Goal: Navigation & Orientation: Find specific page/section

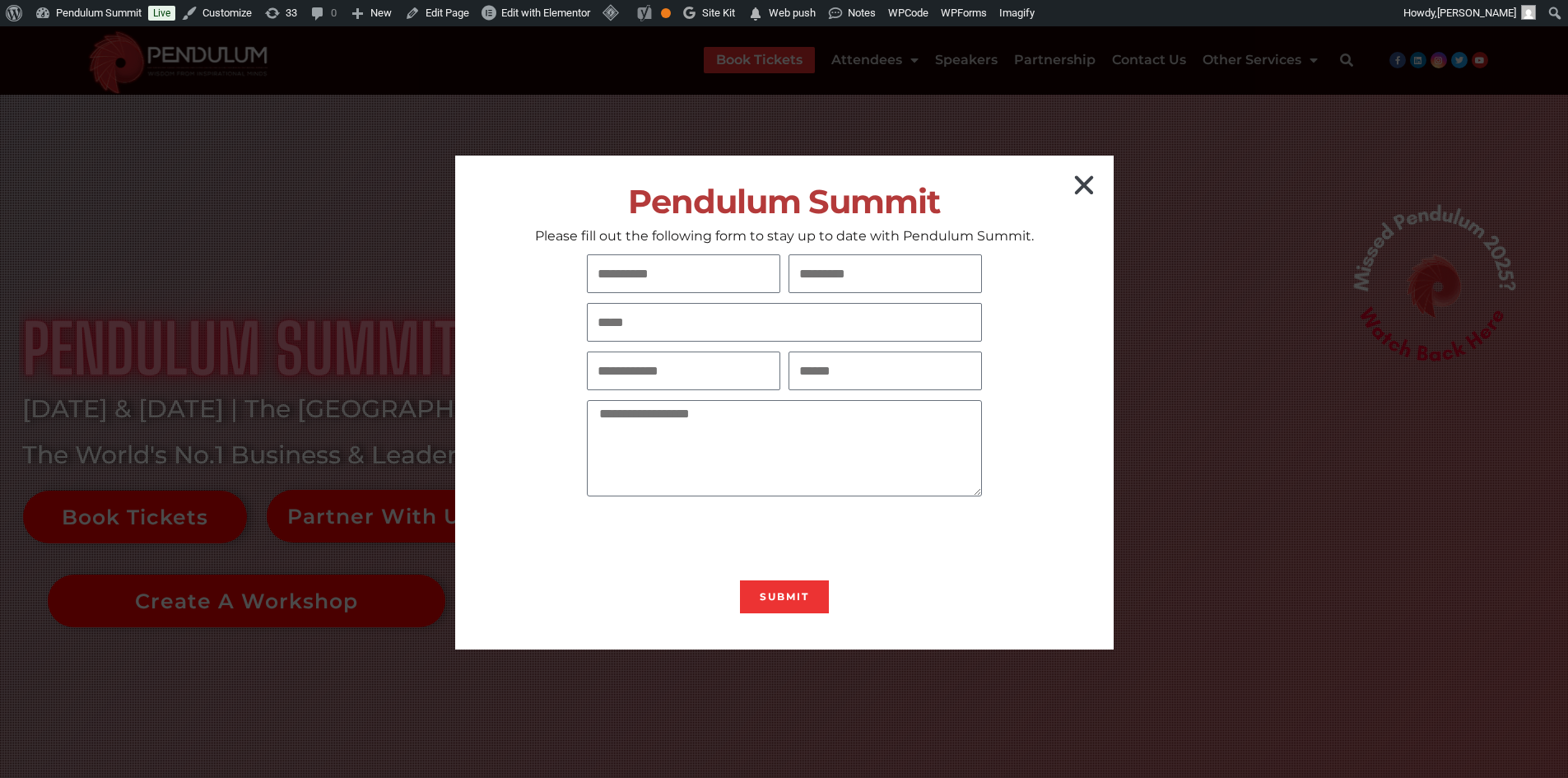
click at [1088, 183] on icon "Close" at bounding box center [1084, 185] width 26 height 26
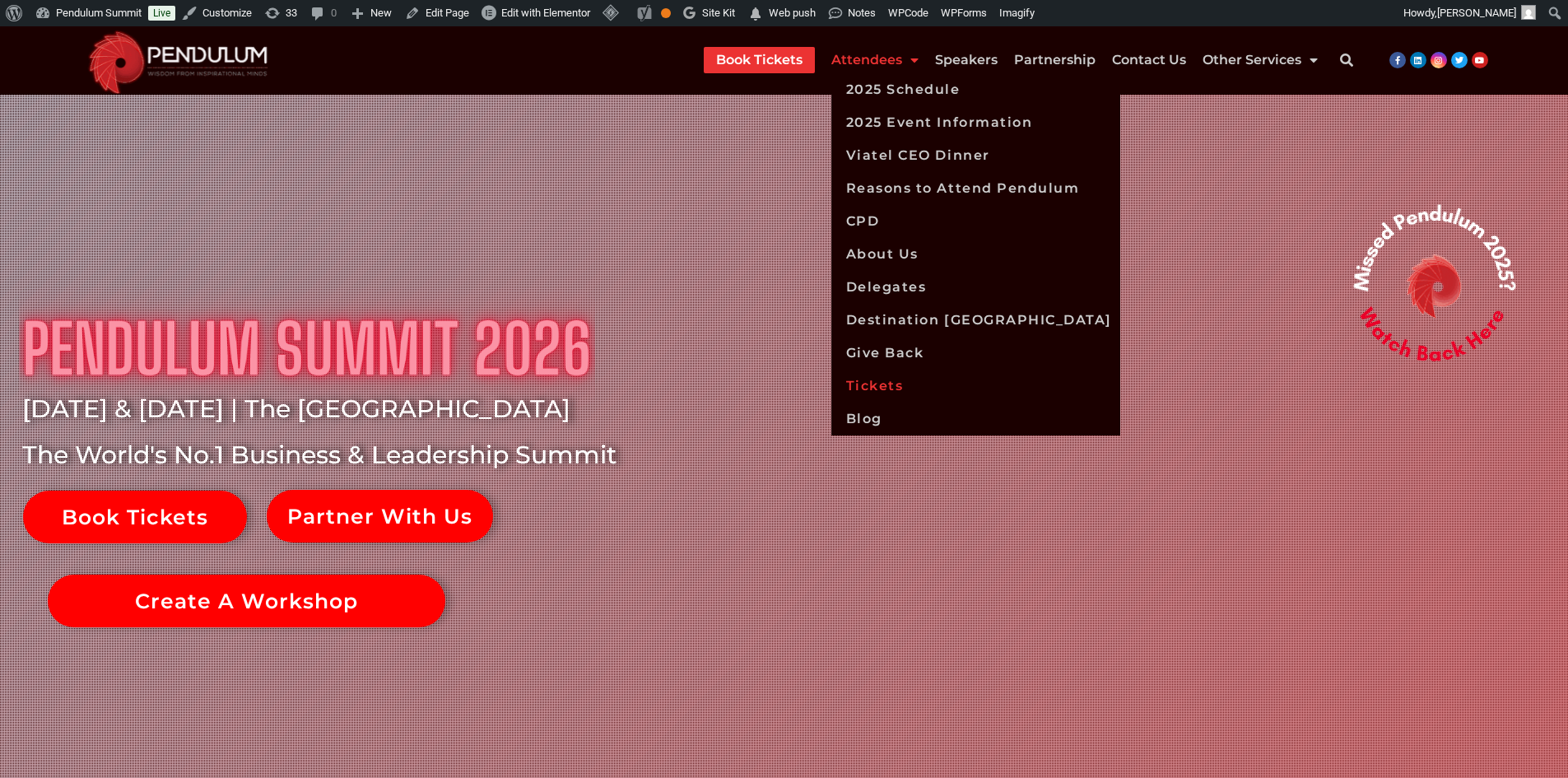
click at [901, 375] on link "Tickets" at bounding box center [976, 387] width 289 height 33
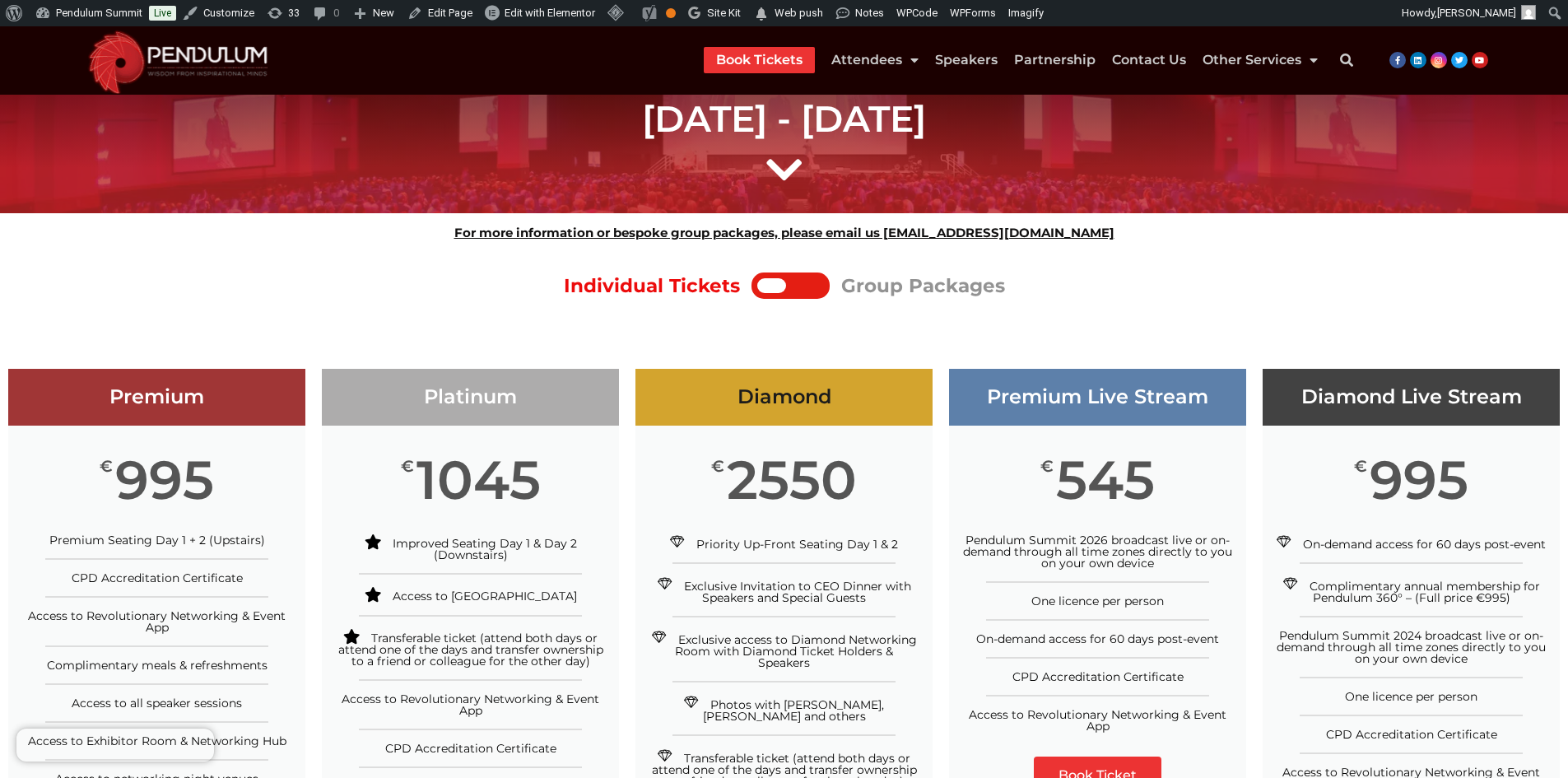
scroll to position [41, 0]
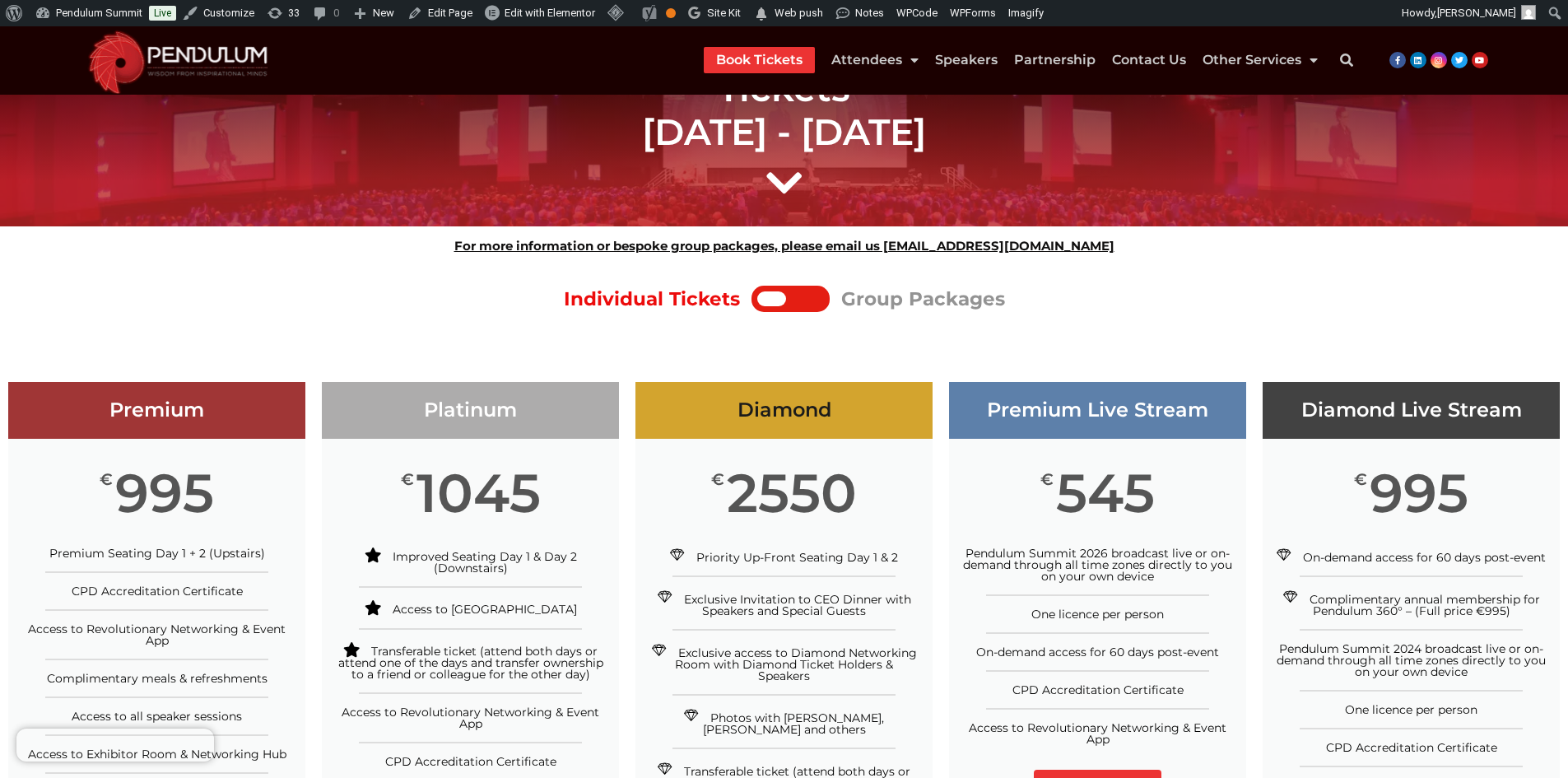
click at [795, 306] on div at bounding box center [791, 298] width 78 height 26
click at [785, 298] on div at bounding box center [771, 298] width 28 height 15
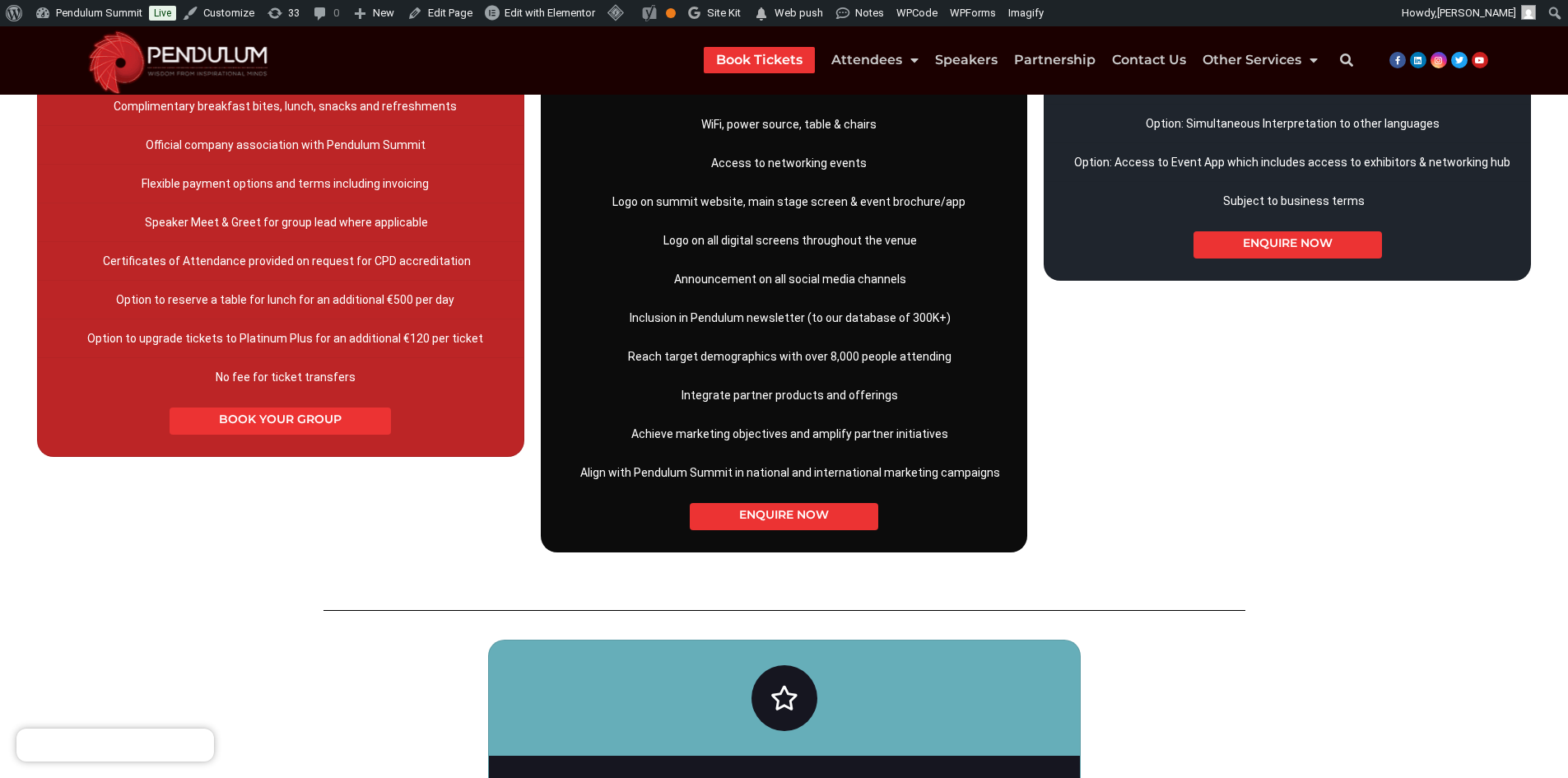
scroll to position [864, 0]
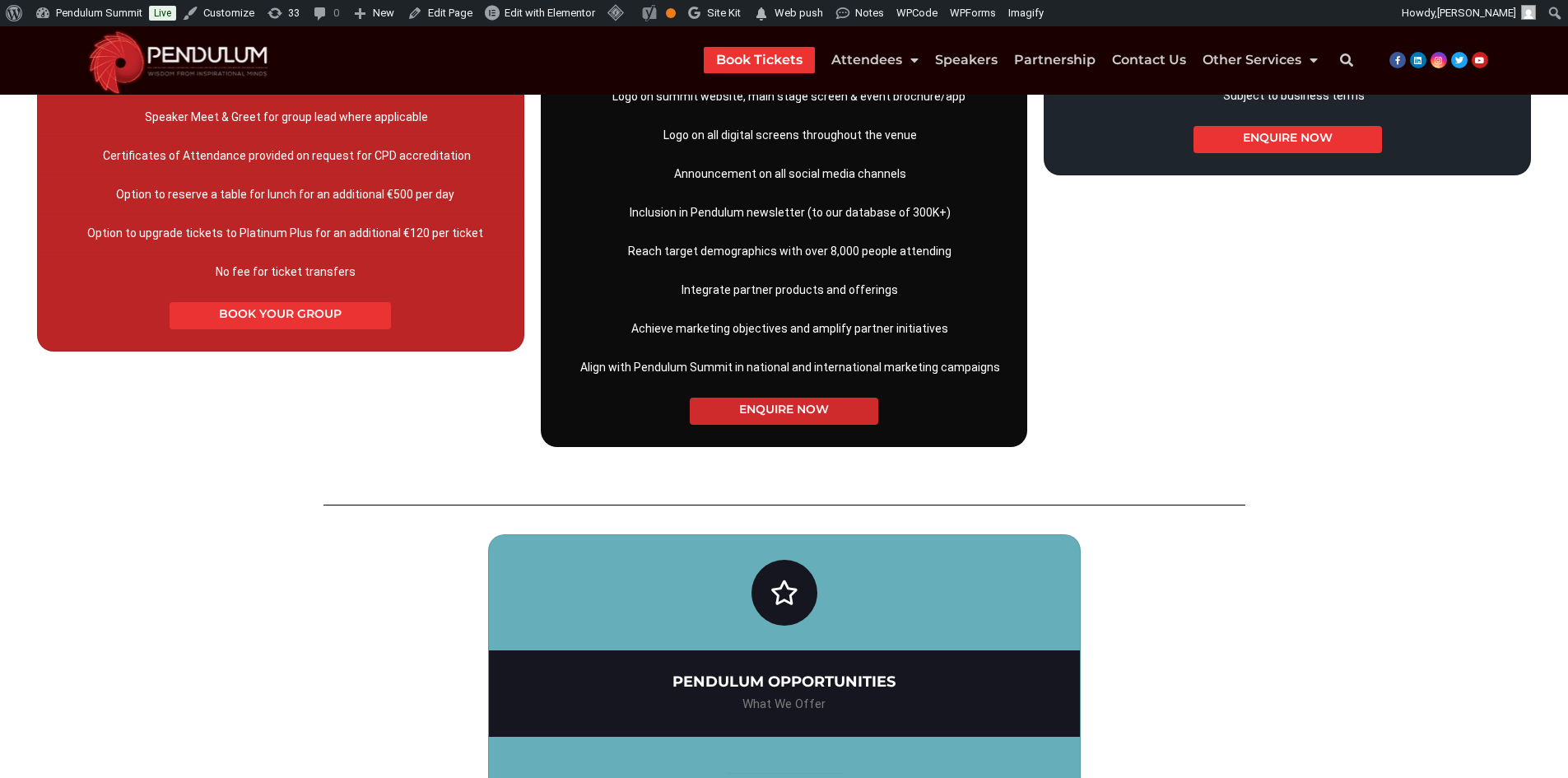
click at [817, 418] on link "ENQUIRE NOW" at bounding box center [784, 411] width 189 height 27
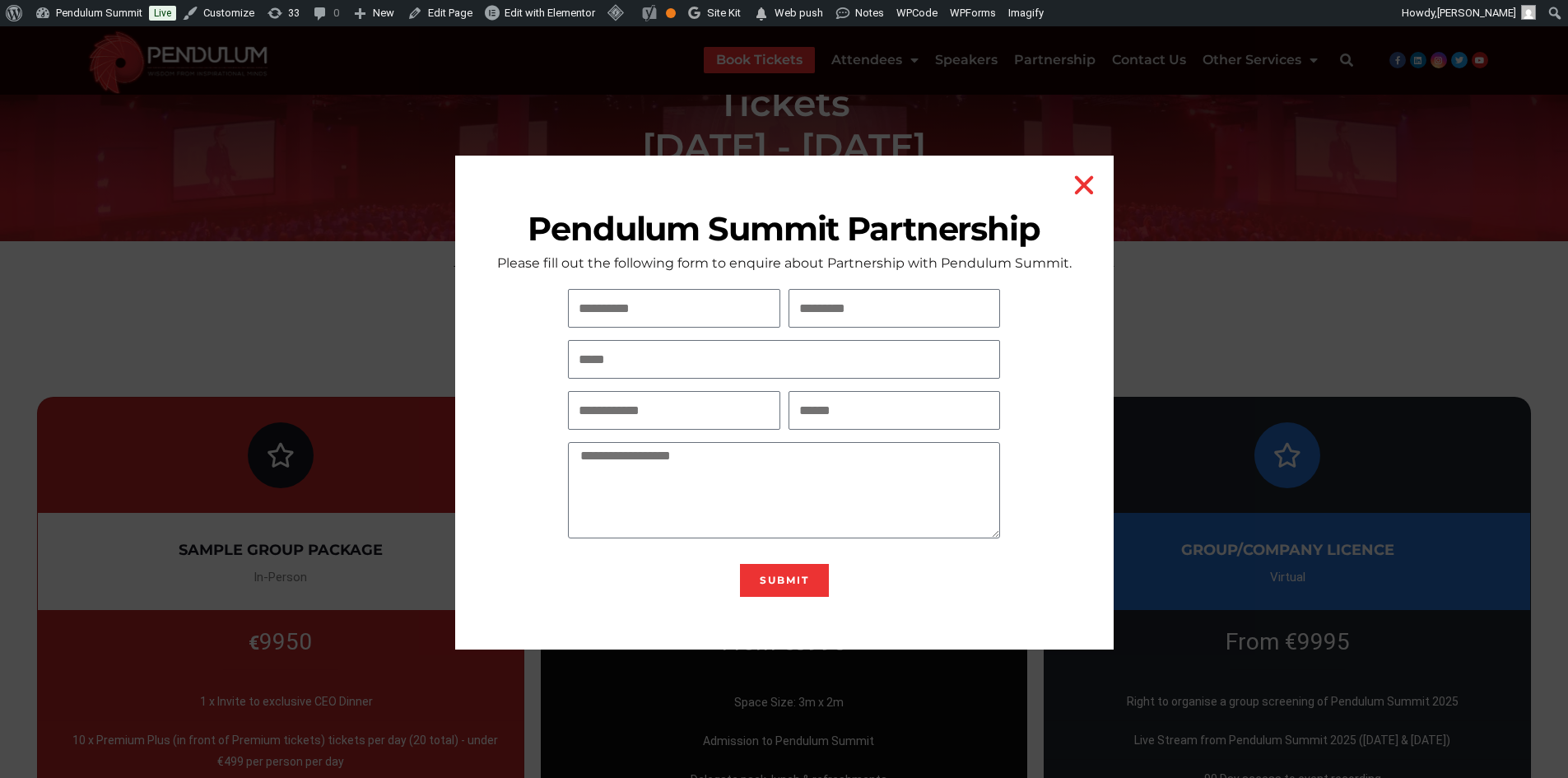
scroll to position [26, 0]
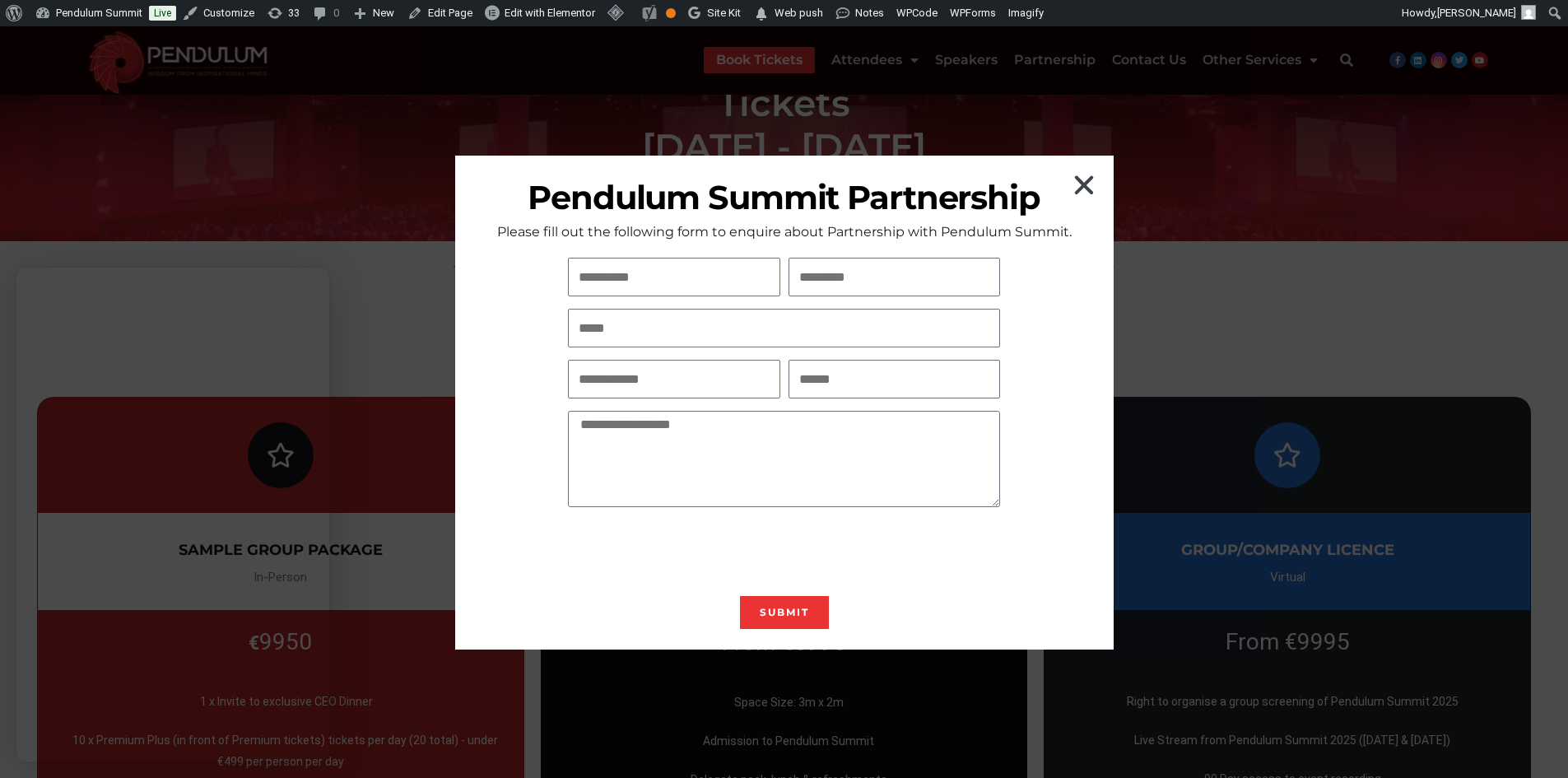
click at [1082, 193] on icon "Close" at bounding box center [1084, 185] width 26 height 26
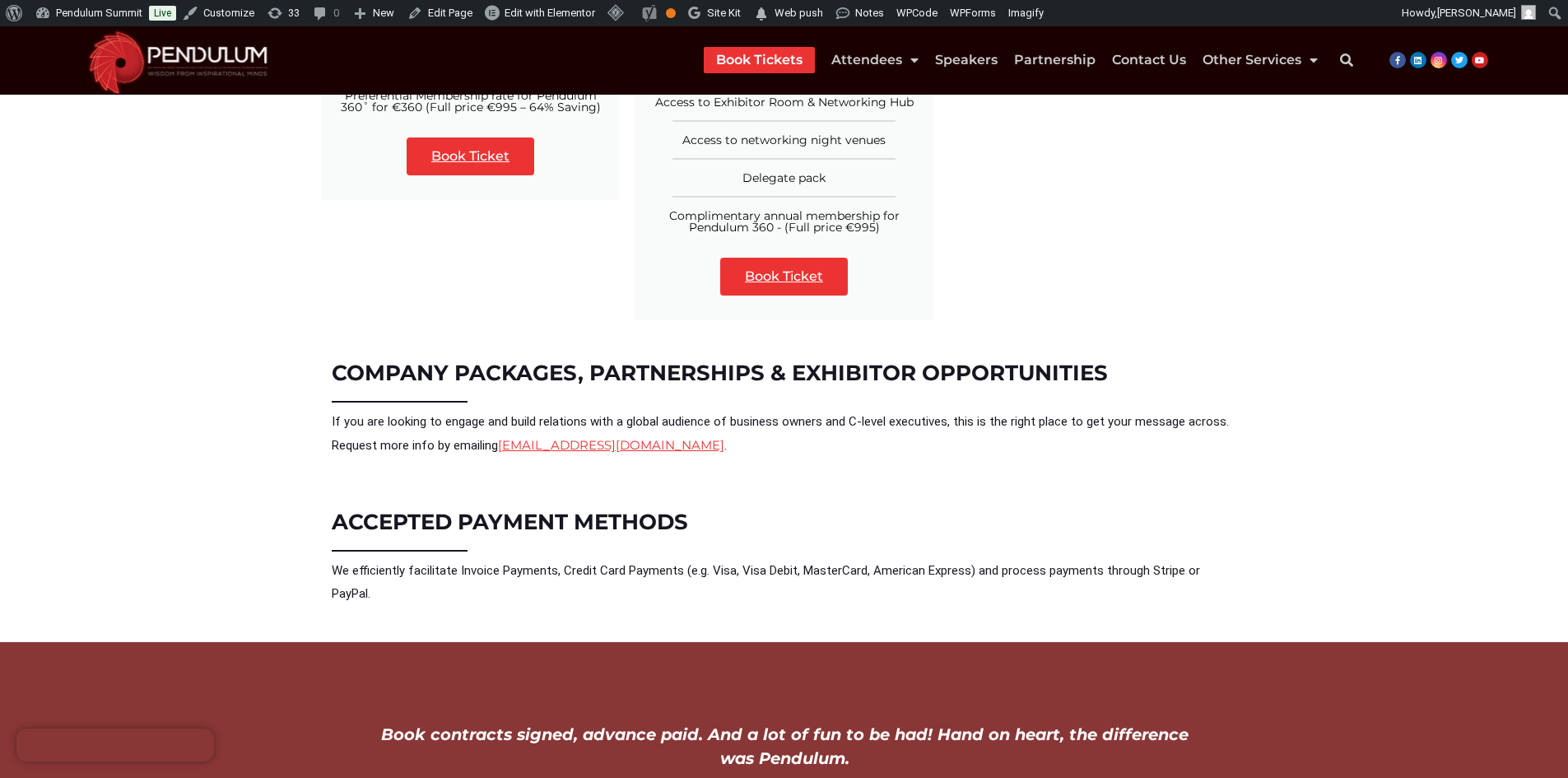
scroll to position [3029, 0]
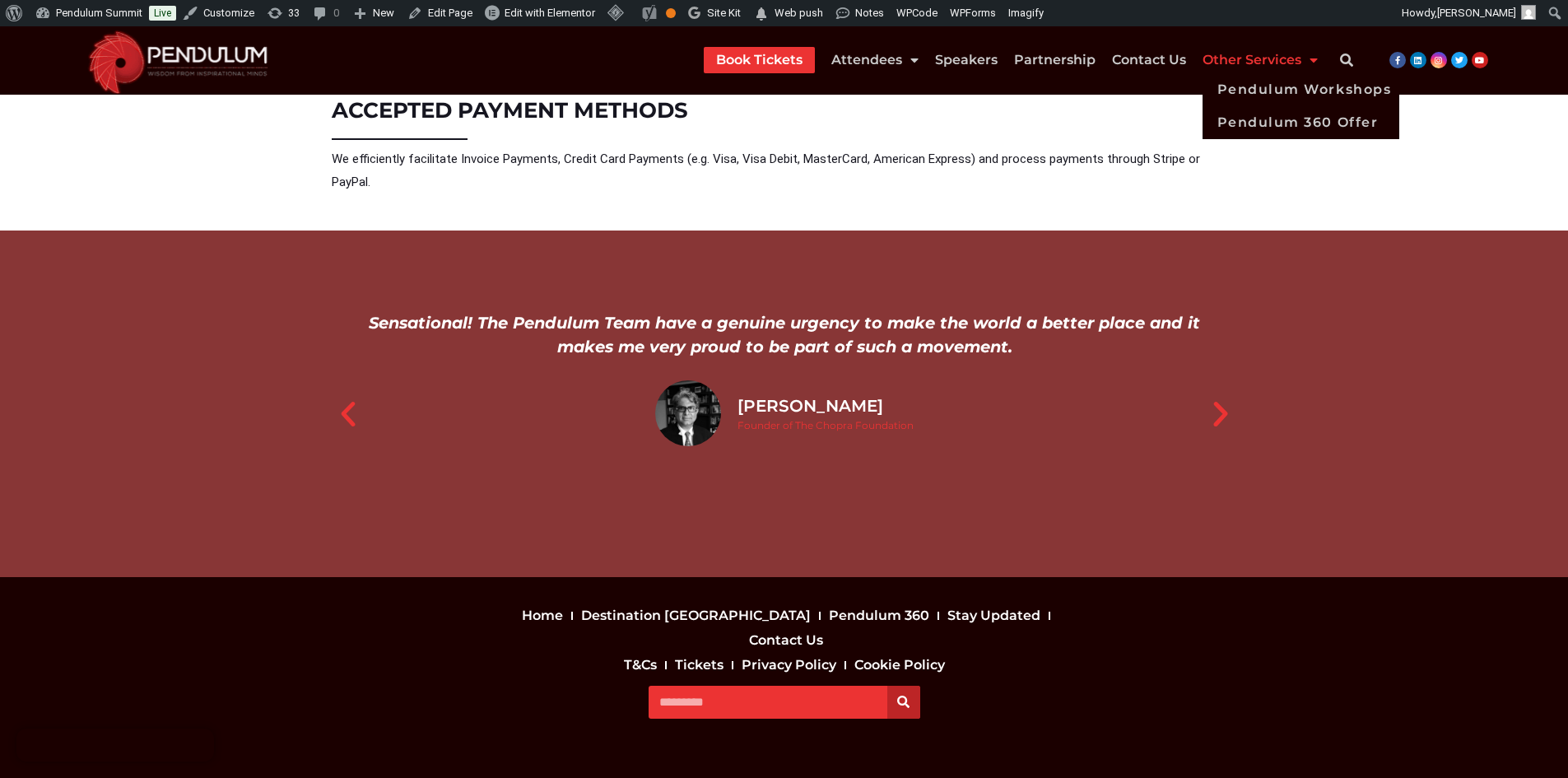
click at [1277, 52] on link "Other Services" at bounding box center [1261, 60] width 115 height 26
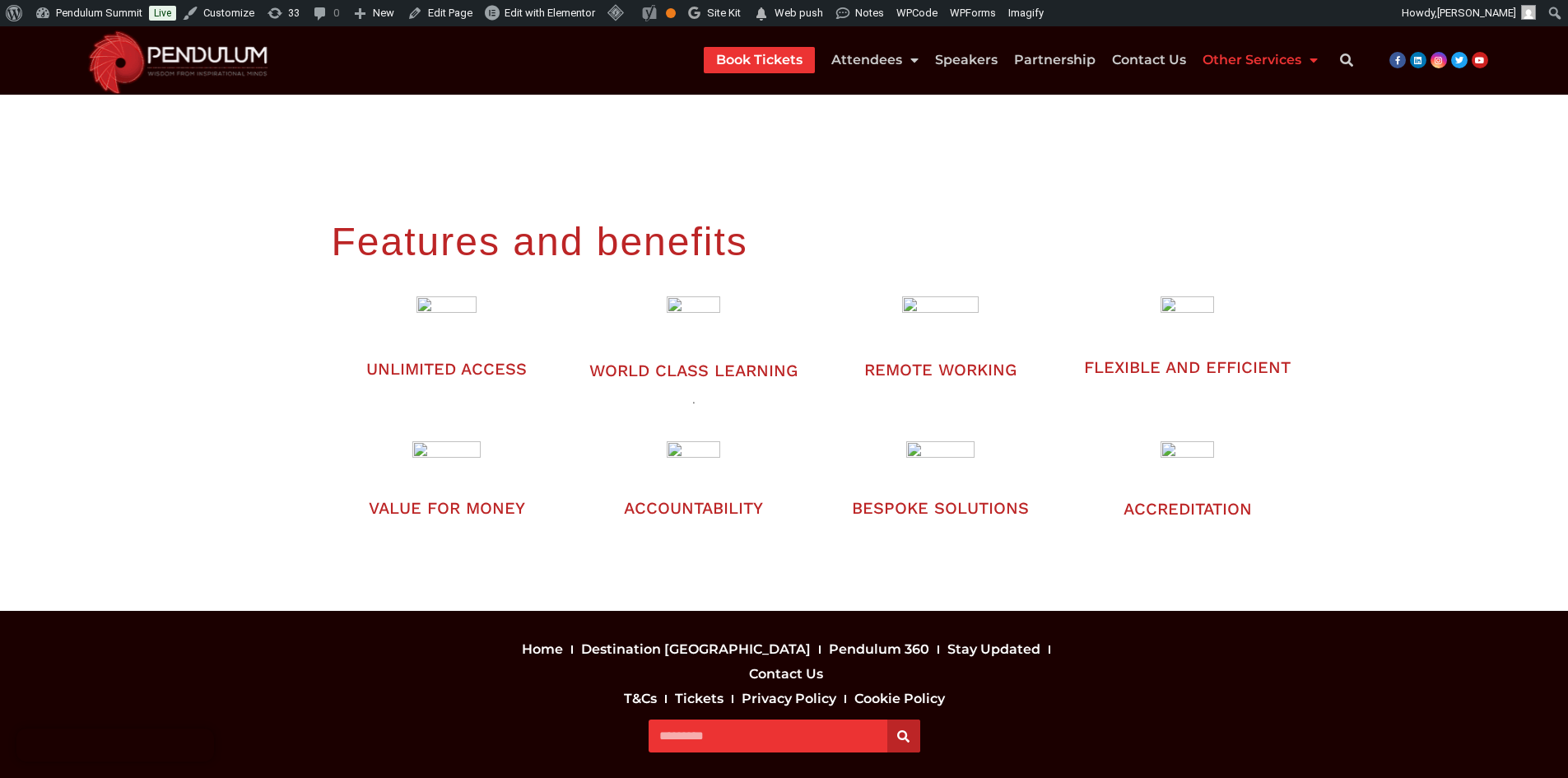
scroll to position [3225, 0]
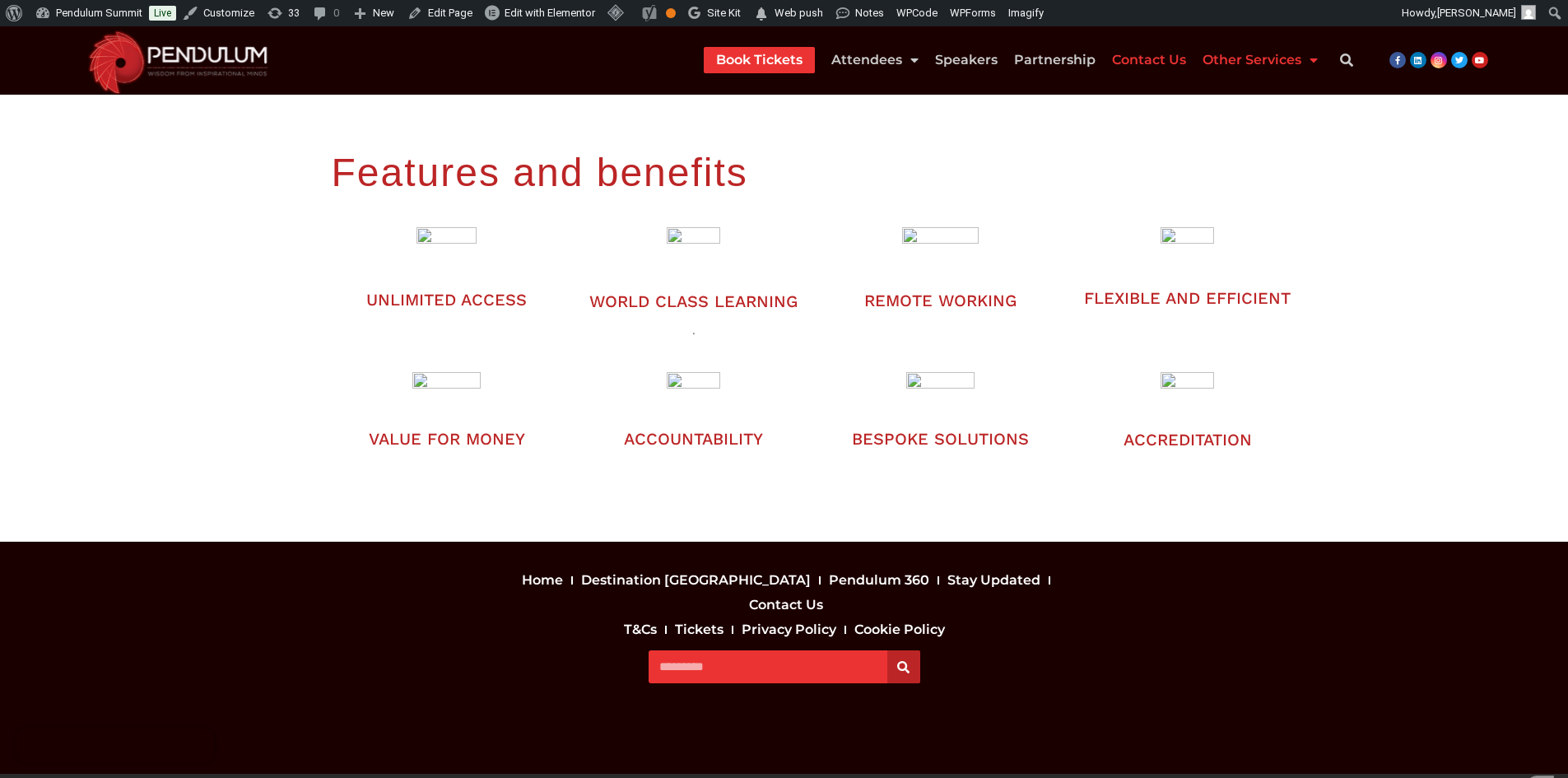
click at [1151, 58] on link "Contact Us" at bounding box center [1149, 60] width 74 height 26
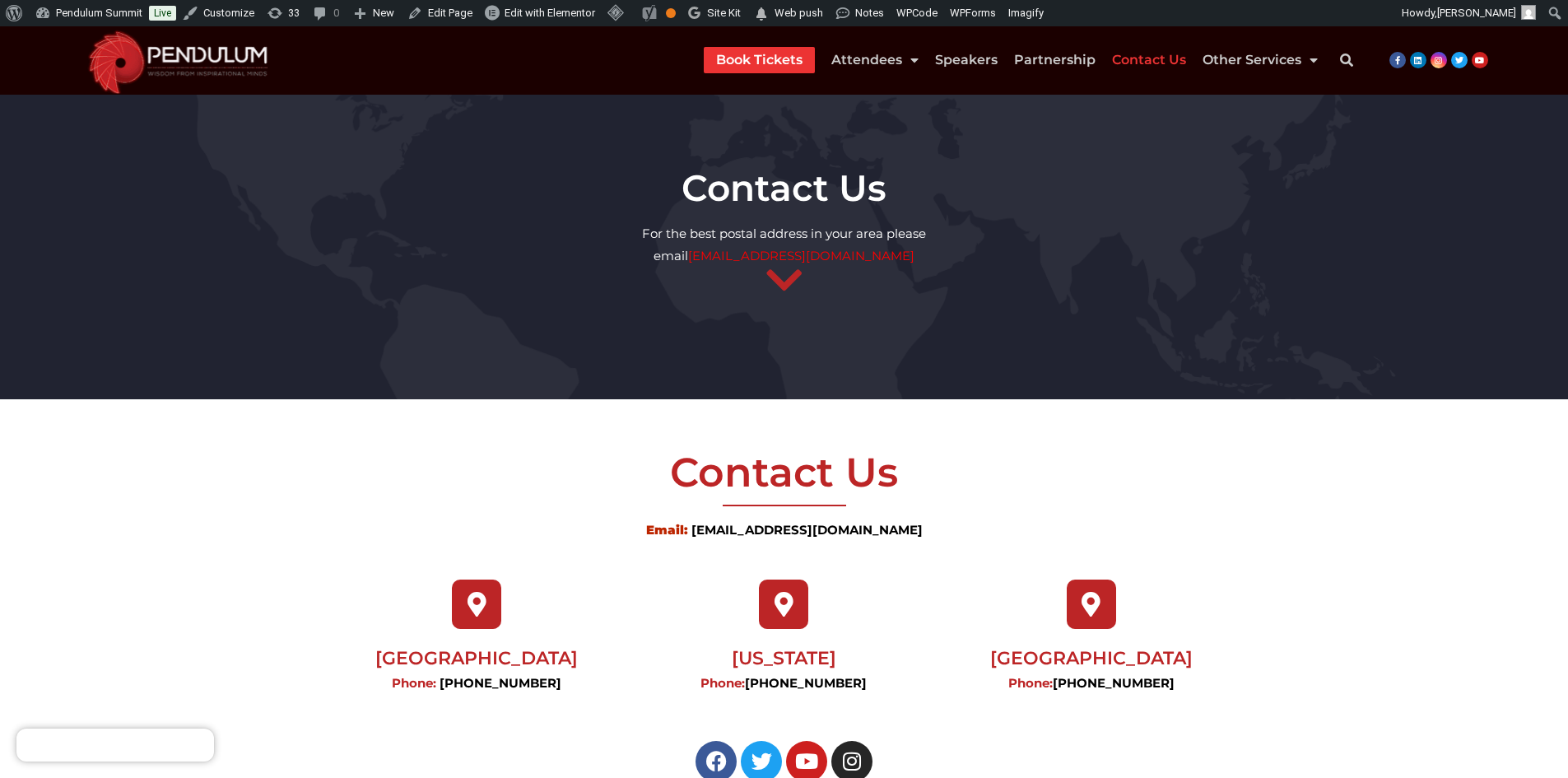
click at [1005, 64] on li "Speakers" at bounding box center [966, 60] width 79 height 26
click at [1079, 53] on link "Partnership" at bounding box center [1054, 60] width 81 height 26
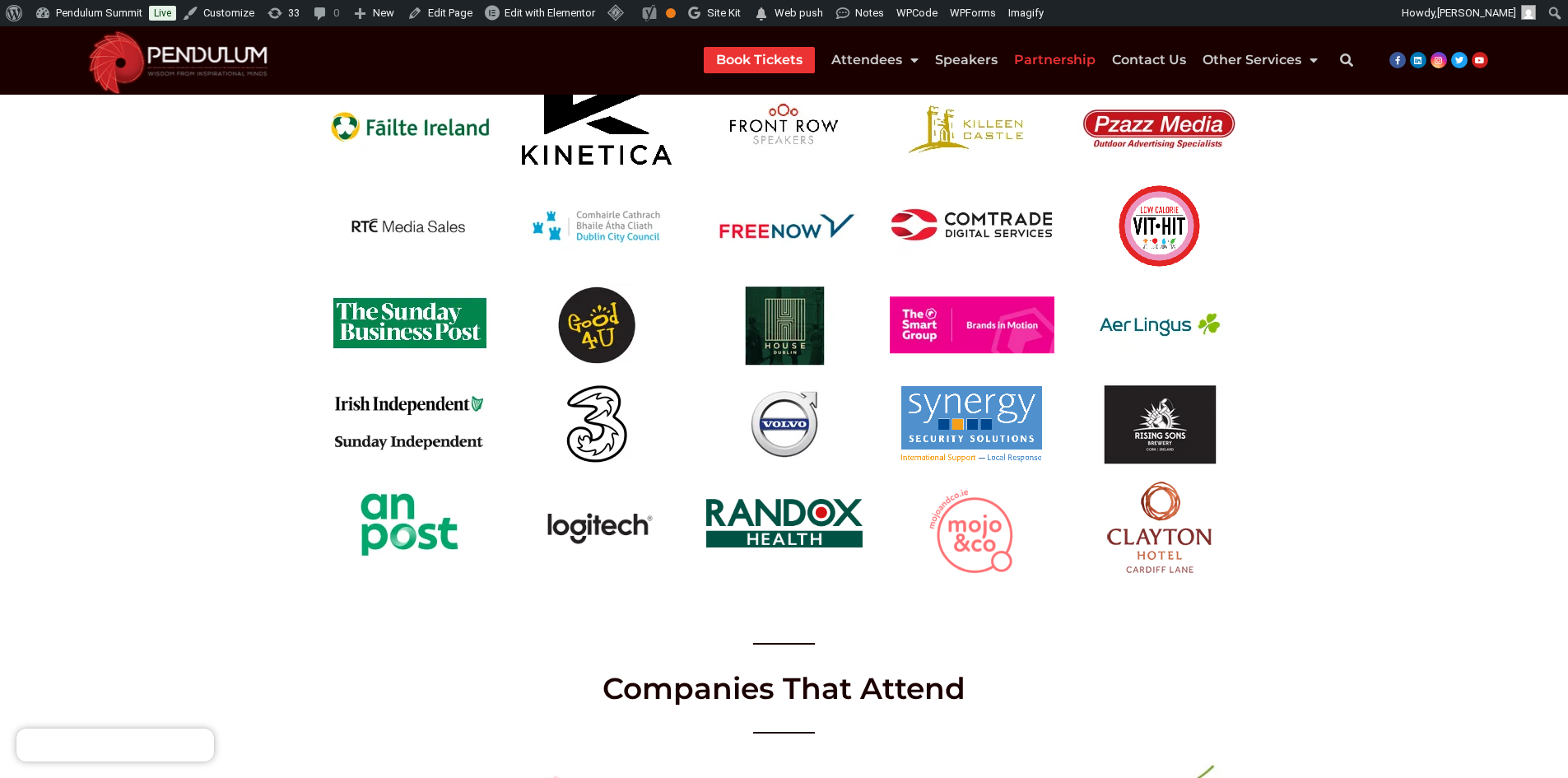
scroll to position [4445, 0]
